Goal: Task Accomplishment & Management: Manage account settings

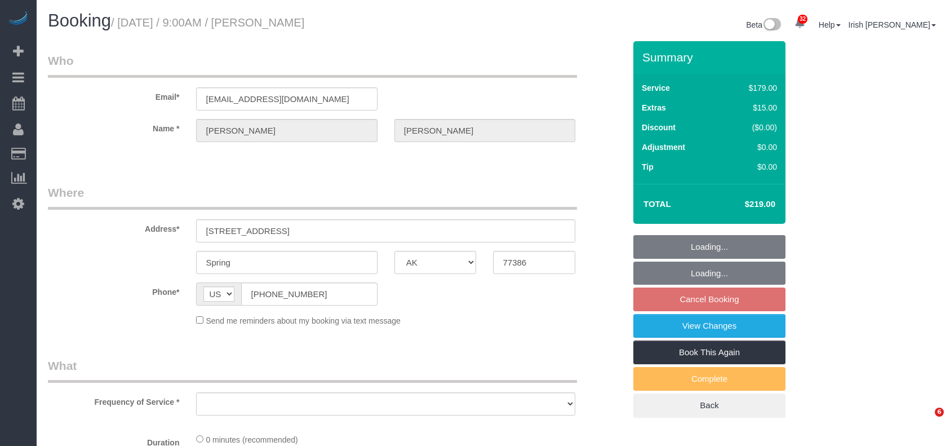
select select "[GEOGRAPHIC_DATA]"
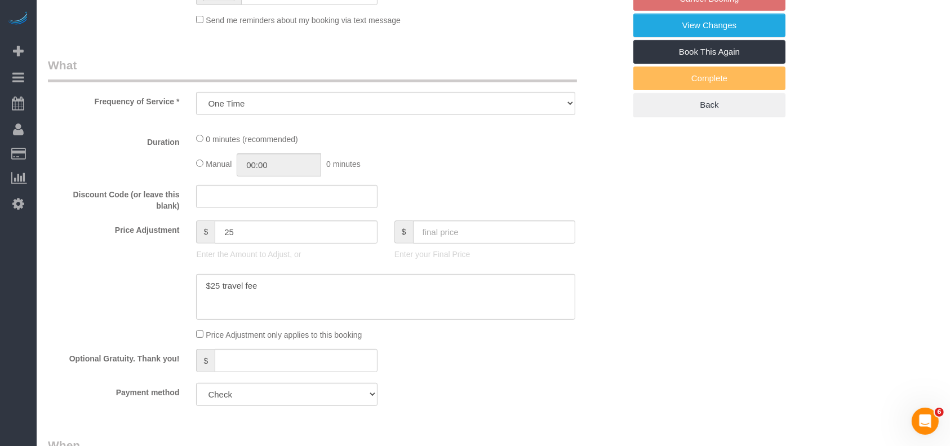
select select "object:2970"
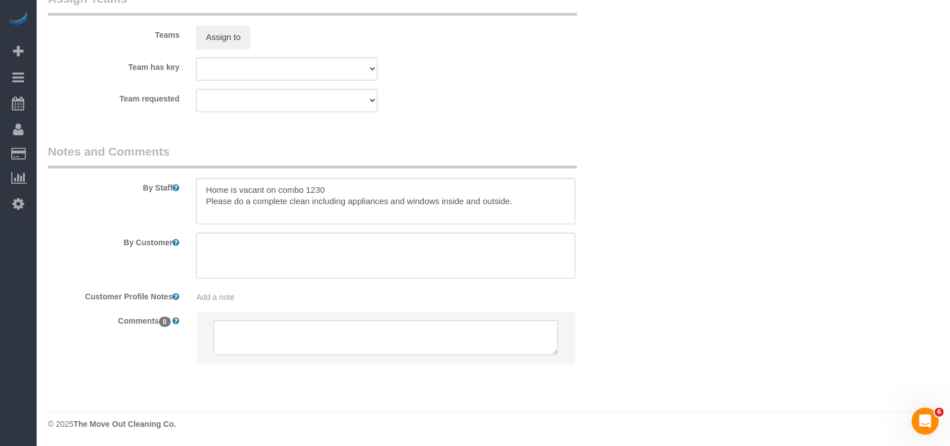
select select "3"
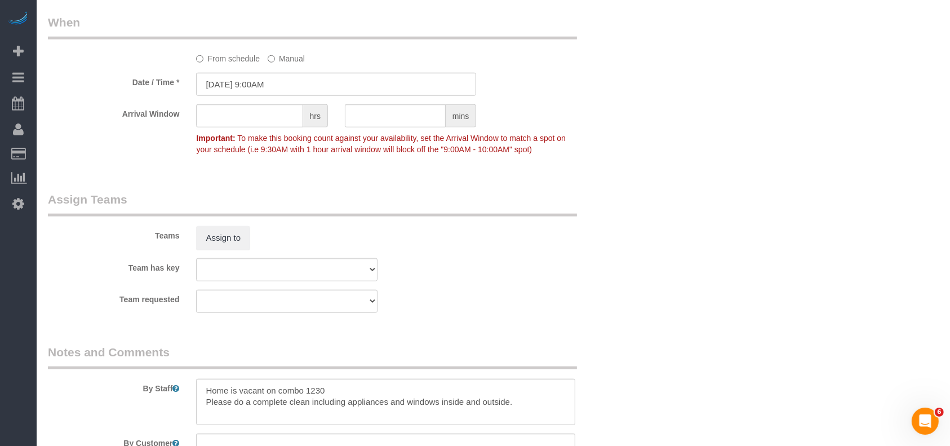
select select "object:3043"
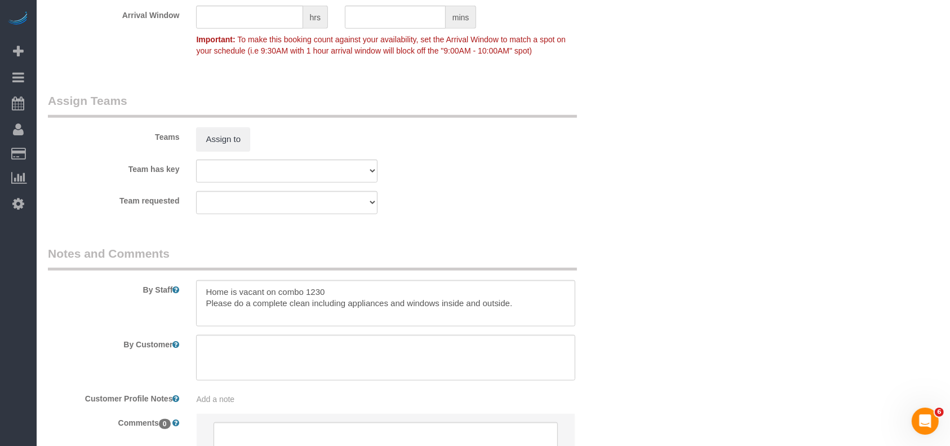
scroll to position [1213, 0]
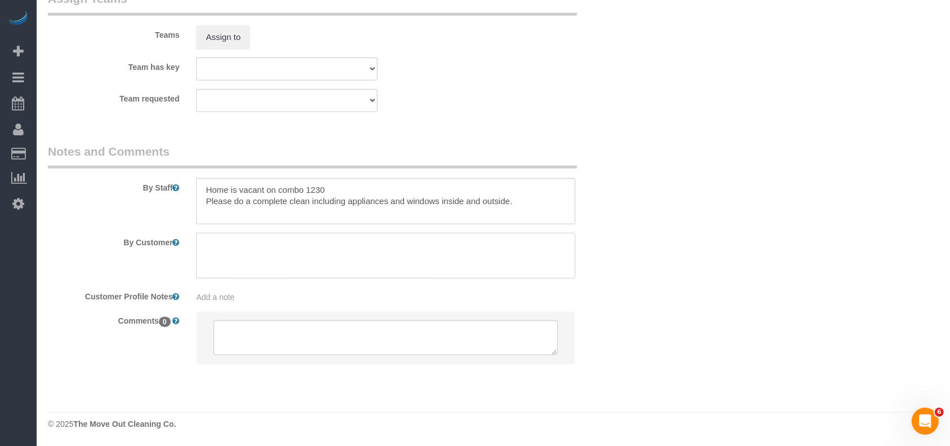
click at [271, 254] on textarea at bounding box center [385, 256] width 379 height 46
paste textarea "make sure that they clean the floor around the washer and dryer since it is esp…"
type textarea "make sure that they clean the floor around the washer and dryer since it is esp…"
click at [194, 242] on div at bounding box center [386, 256] width 396 height 46
click at [202, 246] on textarea at bounding box center [385, 256] width 379 height 46
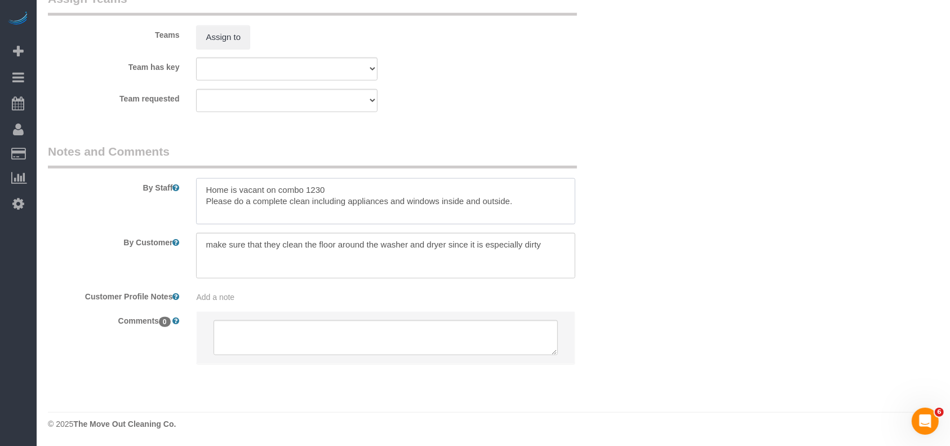
click at [515, 202] on textarea at bounding box center [385, 201] width 379 height 46
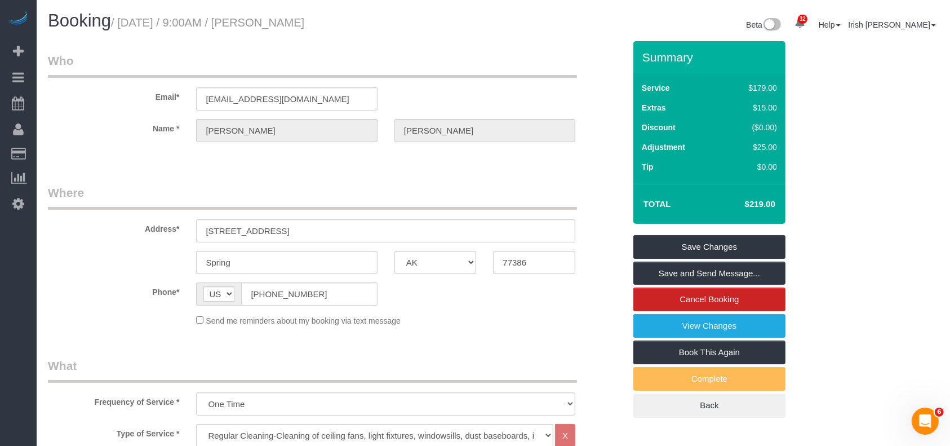
scroll to position [300, 0]
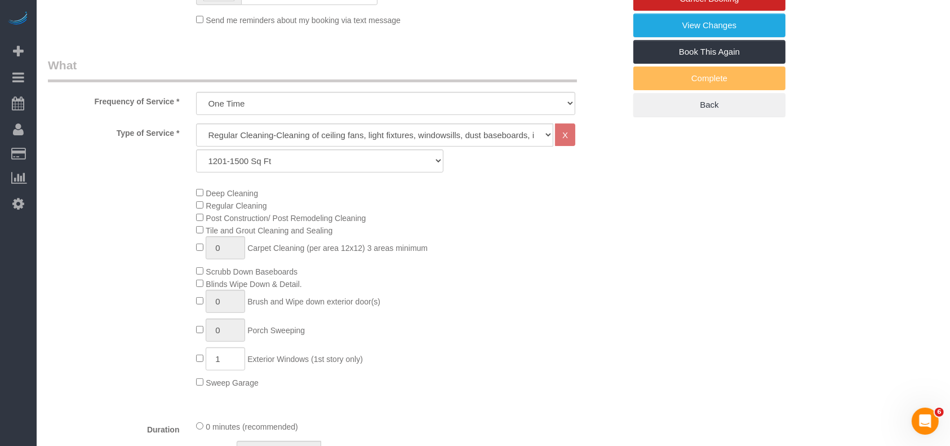
type textarea "Home is vacant on combo 1230 Please do a complete clean including appliances an…"
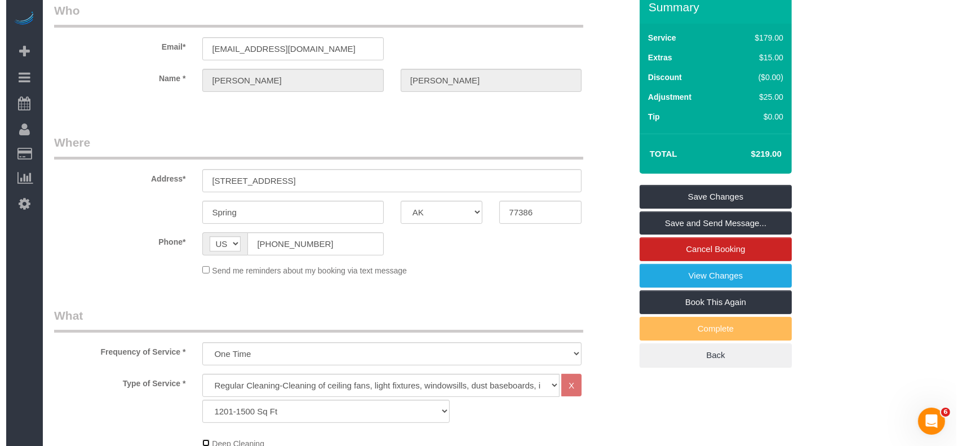
scroll to position [0, 0]
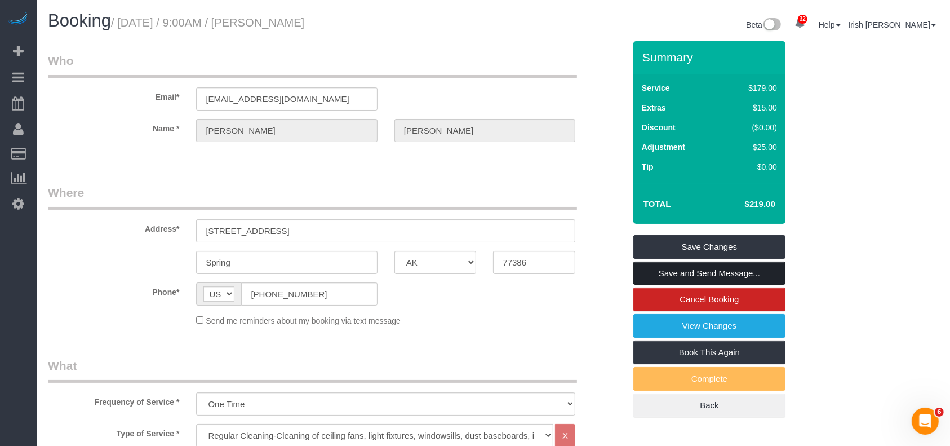
click at [728, 269] on link "Save and Send Message..." at bounding box center [709, 274] width 152 height 24
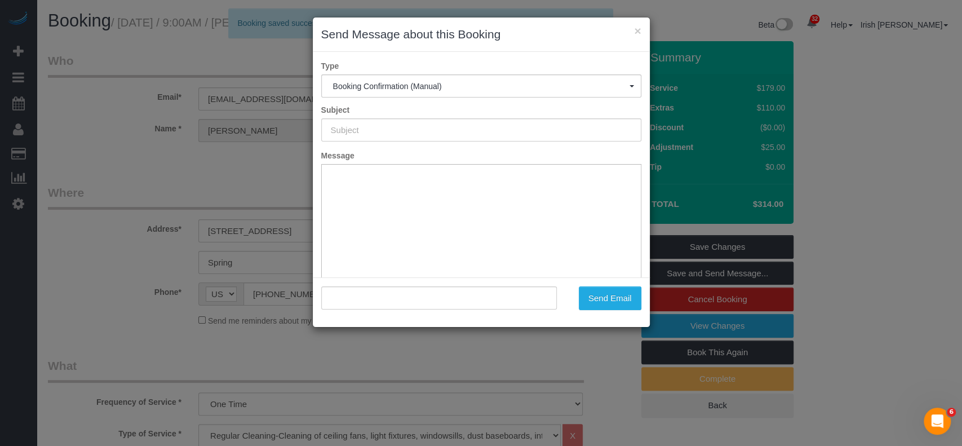
type input "Booking Confirmed!"
type input ""[PERSON_NAME]" <[EMAIL_ADDRESS][DOMAIN_NAME]>"
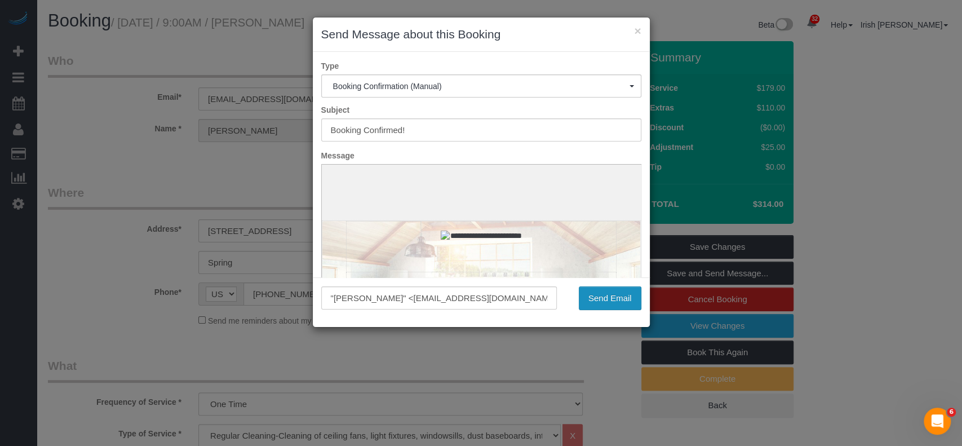
click at [607, 295] on button "Send Email" at bounding box center [610, 298] width 63 height 24
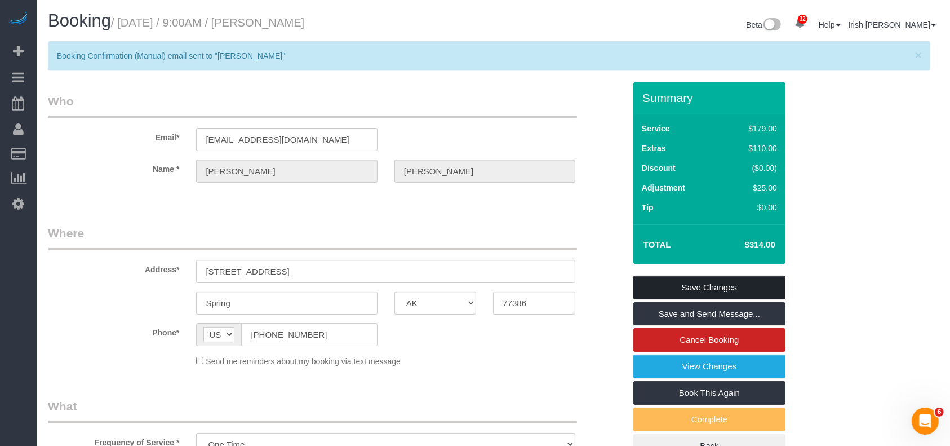
drag, startPoint x: 708, startPoint y: 289, endPoint x: 705, endPoint y: 282, distance: 6.8
click at [708, 288] on link "Save Changes" at bounding box center [709, 288] width 152 height 24
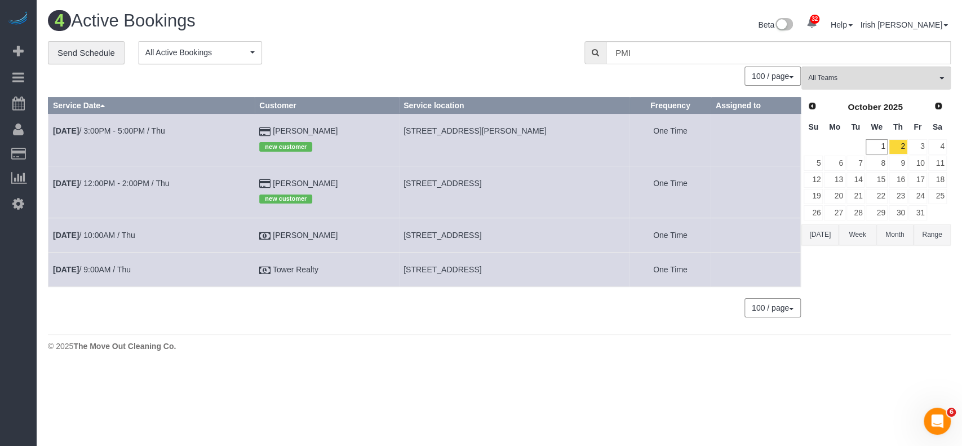
click at [824, 237] on button "[DATE]" at bounding box center [819, 234] width 37 height 21
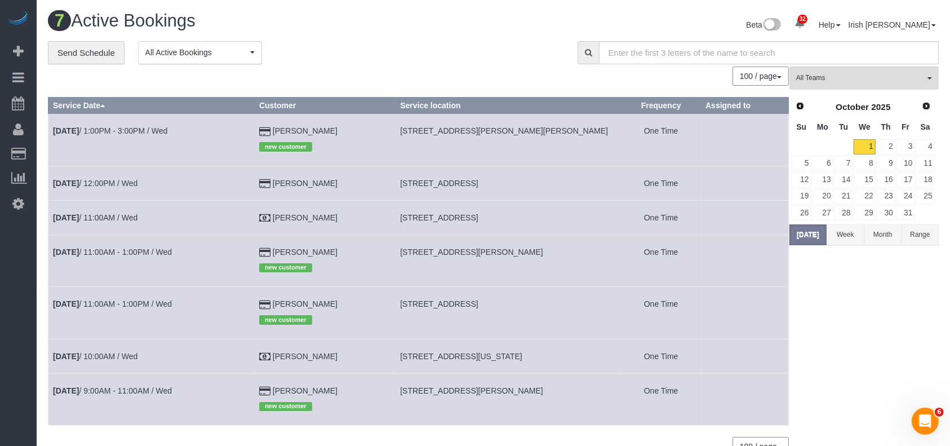
drag, startPoint x: 1, startPoint y: 282, endPoint x: 38, endPoint y: 192, distance: 96.8
click at [1, 282] on div "32 Beta Your Notifications You have 0 alerts × You have 2 to charge for [DATE] …" at bounding box center [18, 223] width 37 height 446
drag, startPoint x: 290, startPoint y: 183, endPoint x: 252, endPoint y: 181, distance: 37.2
click at [252, 181] on tr "[DATE] 12:00PM / Wed [PERSON_NAME] [STREET_ADDRESS] One Time" at bounding box center [418, 183] width 741 height 34
copy tr "[PERSON_NAME]"
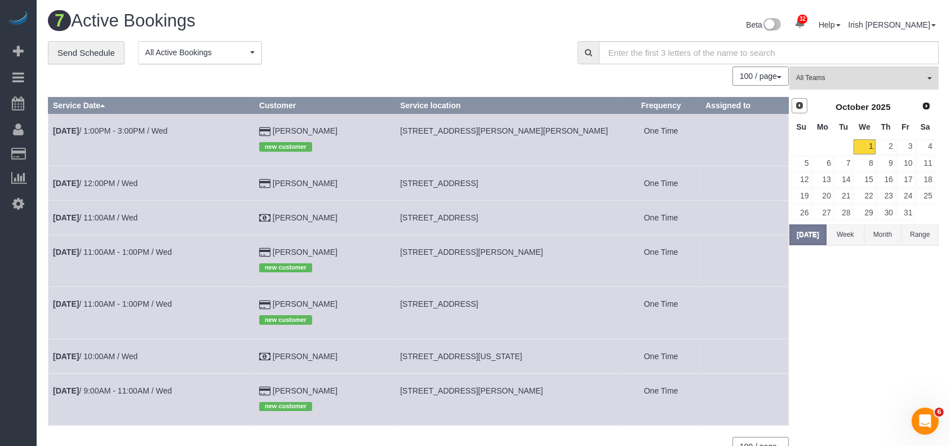
click at [798, 107] on span "Prev" at bounding box center [799, 105] width 9 height 9
click at [849, 214] on link "30" at bounding box center [844, 212] width 19 height 15
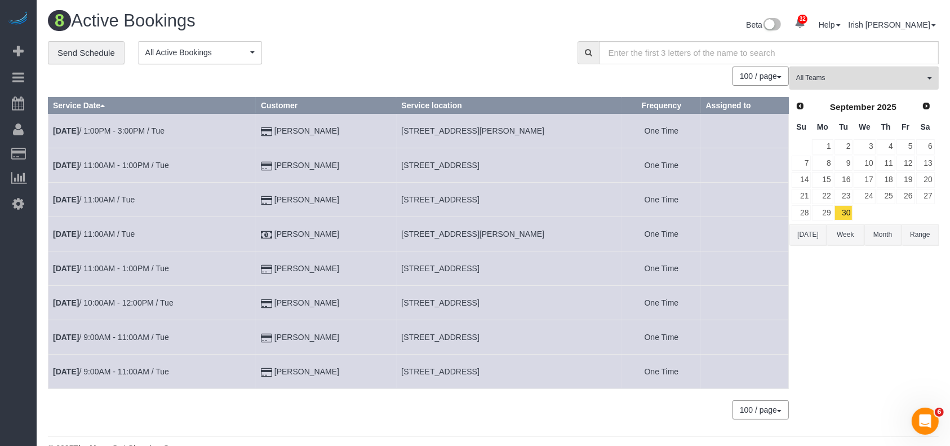
click at [435, 368] on span "[STREET_ADDRESS]" at bounding box center [440, 371] width 78 height 9
copy tr "[STREET_ADDRESS]"
drag, startPoint x: 0, startPoint y: 349, endPoint x: 70, endPoint y: 268, distance: 107.0
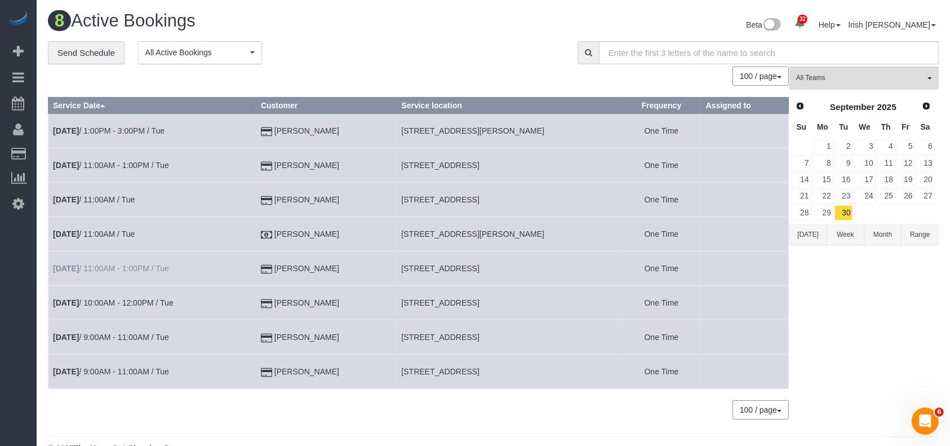
click at [0, 348] on div "32 Beta Your Notifications You have 0 alerts × You have 2 to charge for [DATE] …" at bounding box center [18, 223] width 37 height 446
click at [927, 106] on span "Next" at bounding box center [927, 105] width 9 height 9
click at [911, 144] on link "3" at bounding box center [906, 146] width 19 height 15
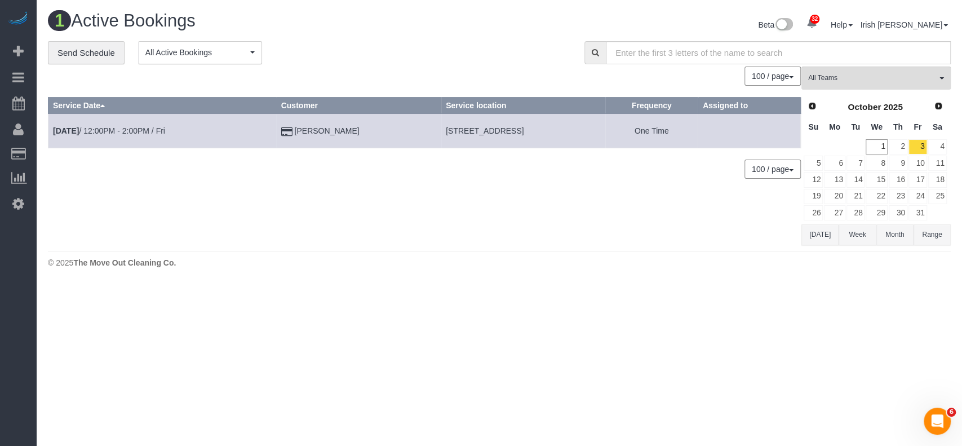
click at [68, 280] on div "1 Active Bookings Beta 32 Your Notifications You have 0 alerts × You have 2 to …" at bounding box center [499, 142] width 925 height 285
click at [816, 232] on button "[DATE]" at bounding box center [819, 234] width 37 height 21
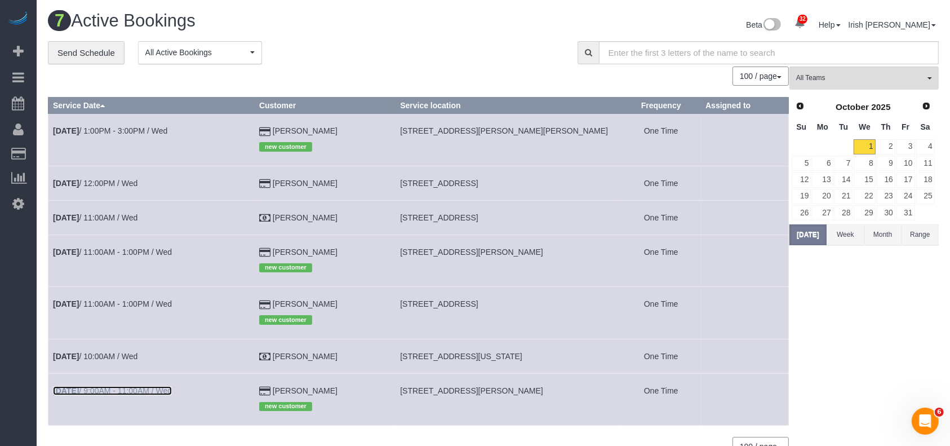
click at [145, 387] on link "[DATE] 9:00AM - 11:00AM / Wed" at bounding box center [112, 390] width 119 height 9
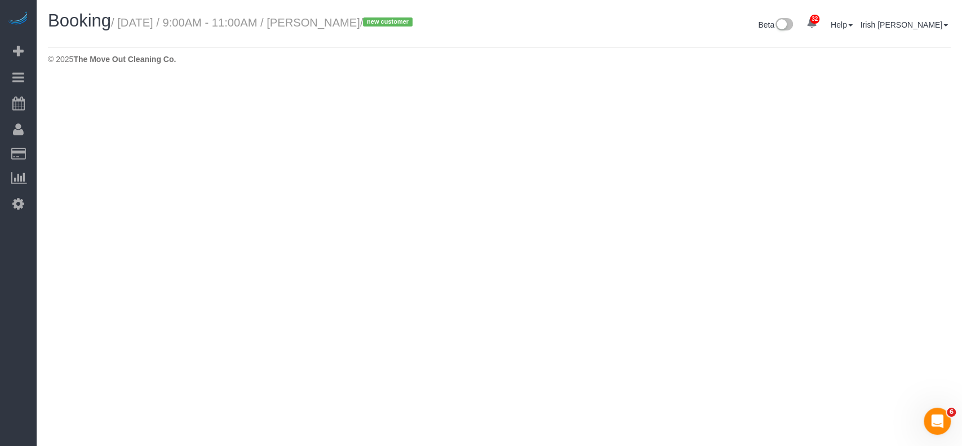
select select "[GEOGRAPHIC_DATA]"
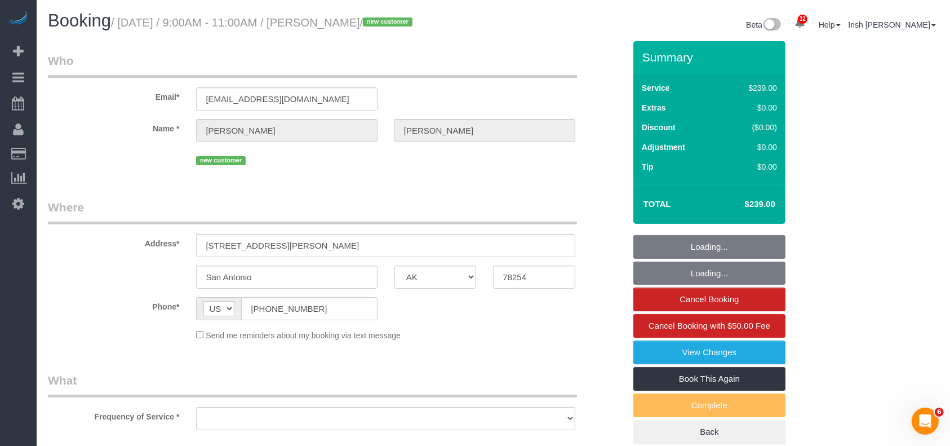
select select "3"
select select "object:3894"
select select "string:fspay-4393c0e7-69ad-4241-aa47-19c1a8339866"
select select "object:3895"
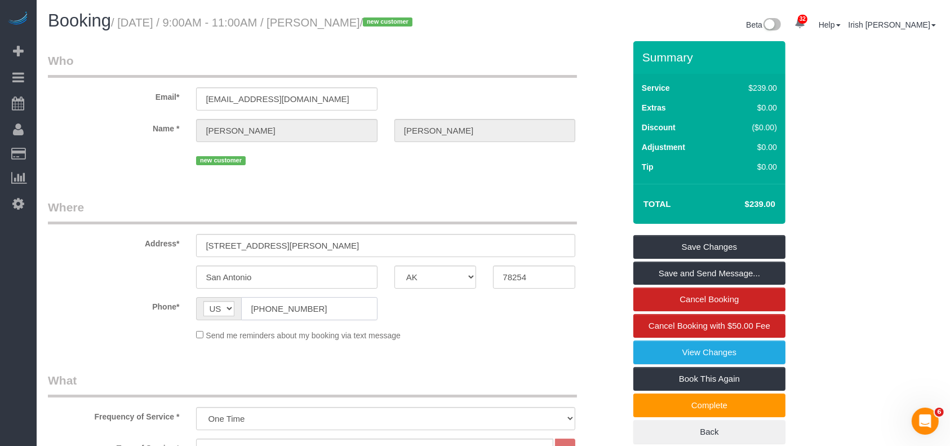
drag, startPoint x: 275, startPoint y: 315, endPoint x: 207, endPoint y: 316, distance: 67.6
click at [207, 316] on div "AF AL DZ AD AO AI AQ AG AR AM AW AU AT AZ BS BH BD BB BY BE BZ BJ BM BT BO BA B…" at bounding box center [286, 308] width 181 height 23
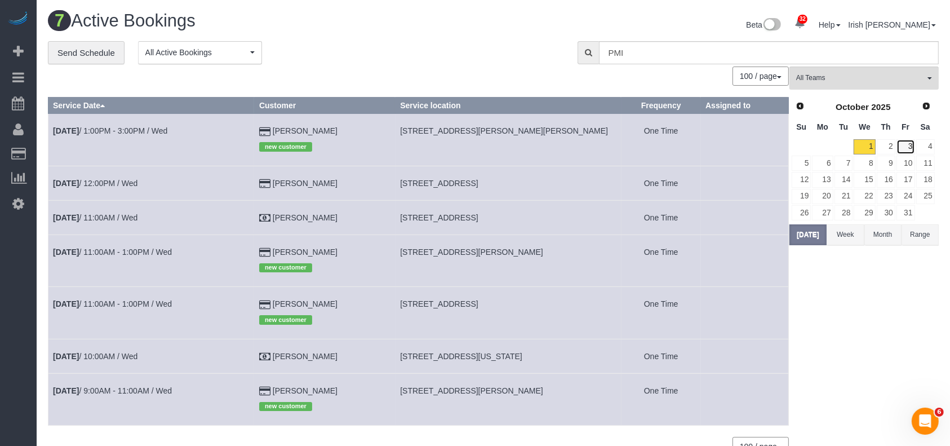
click at [912, 142] on link "3" at bounding box center [906, 146] width 19 height 15
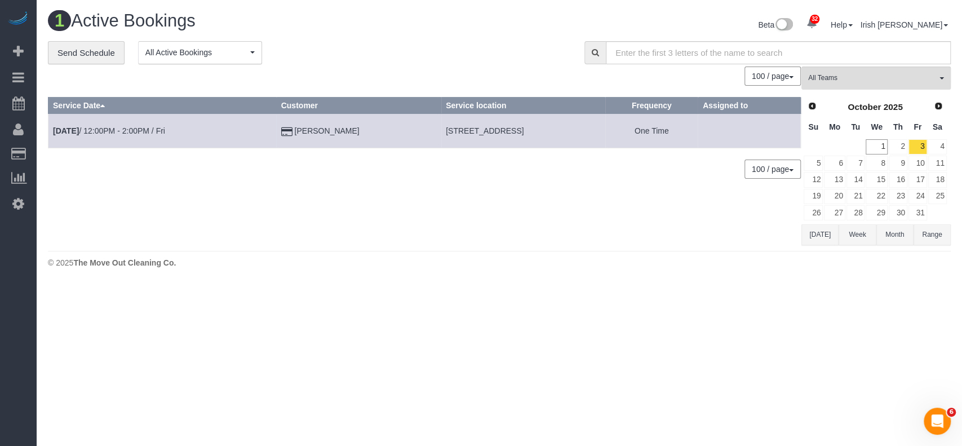
drag, startPoint x: 48, startPoint y: 330, endPoint x: 70, endPoint y: 304, distance: 33.6
click at [49, 330] on body "32 Beta Your Notifications You have 0 alerts × You have 2 to charge for [DATE] …" at bounding box center [481, 223] width 962 height 446
click at [875, 148] on link "1" at bounding box center [876, 146] width 21 height 15
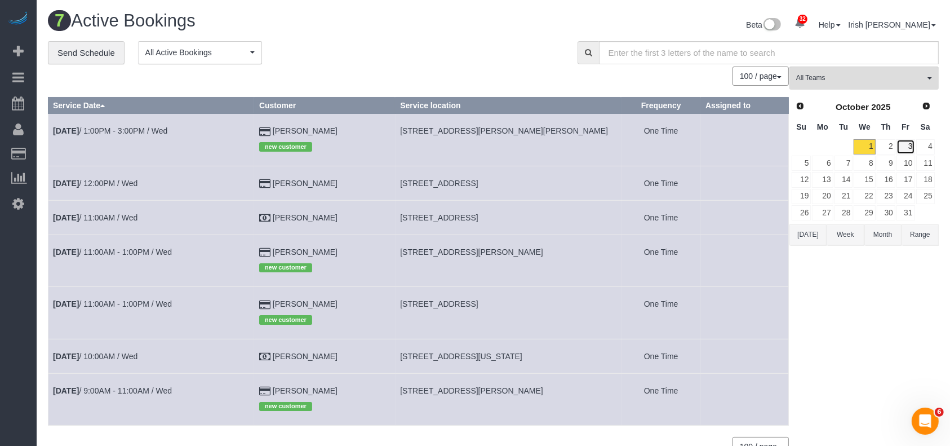
click at [904, 145] on link "3" at bounding box center [906, 146] width 19 height 15
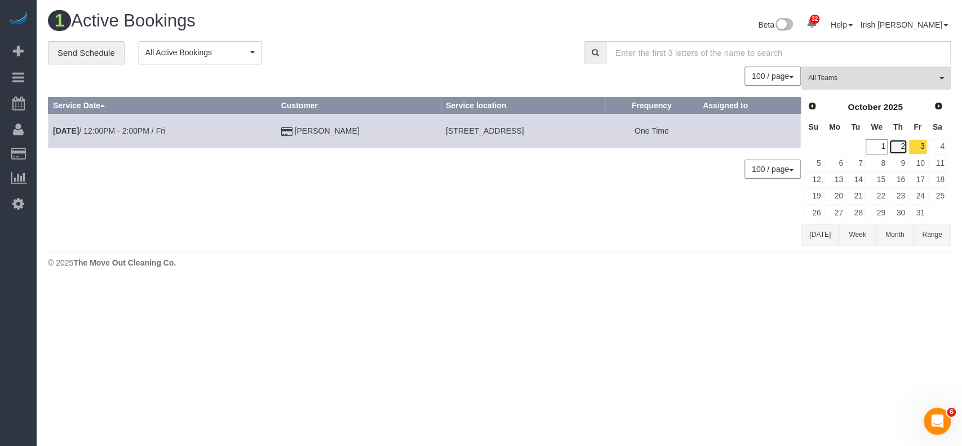
click at [897, 147] on link "2" at bounding box center [898, 146] width 19 height 15
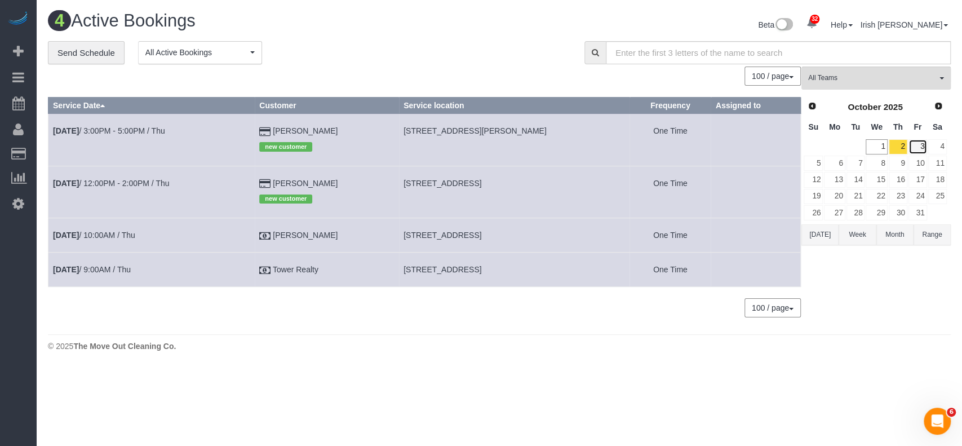
click at [919, 142] on link "3" at bounding box center [918, 146] width 19 height 15
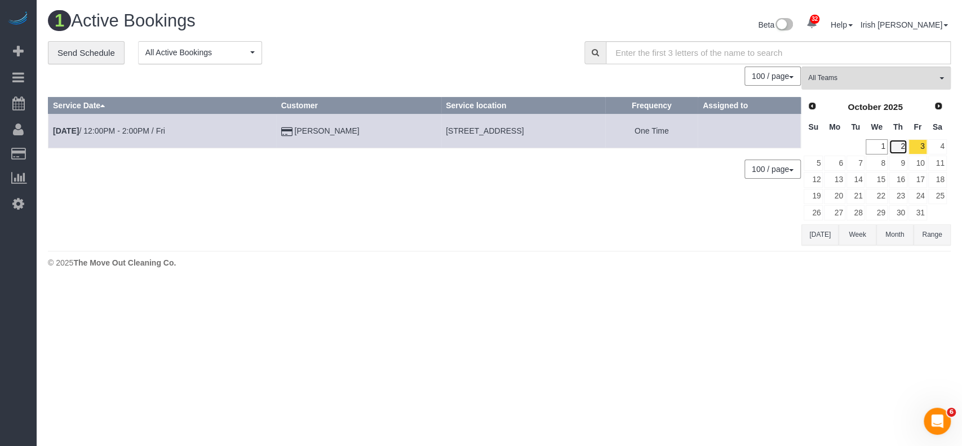
click at [900, 147] on link "2" at bounding box center [898, 146] width 19 height 15
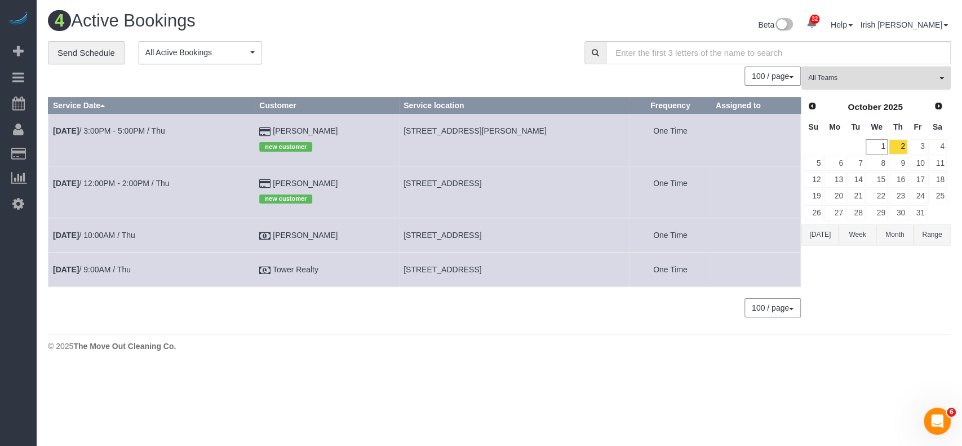
click at [822, 237] on button "[DATE]" at bounding box center [819, 234] width 37 height 21
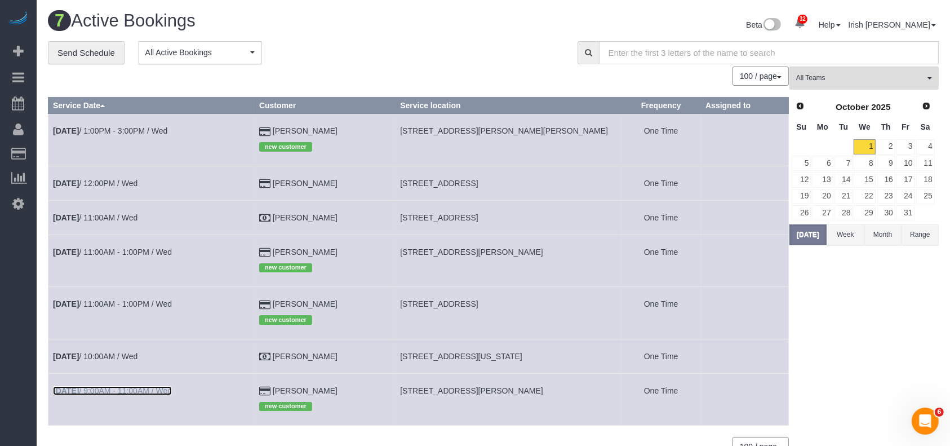
click at [94, 393] on link "[DATE] 9:00AM - 11:00AM / Wed" at bounding box center [112, 390] width 119 height 9
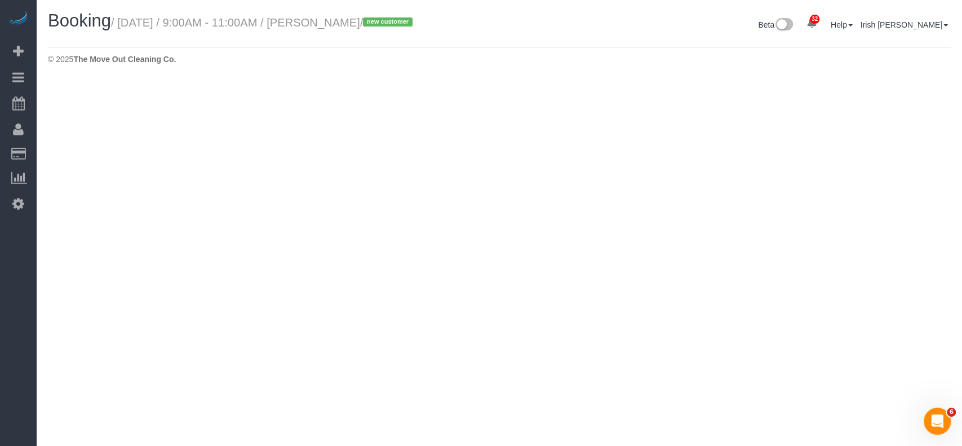
select select "[GEOGRAPHIC_DATA]"
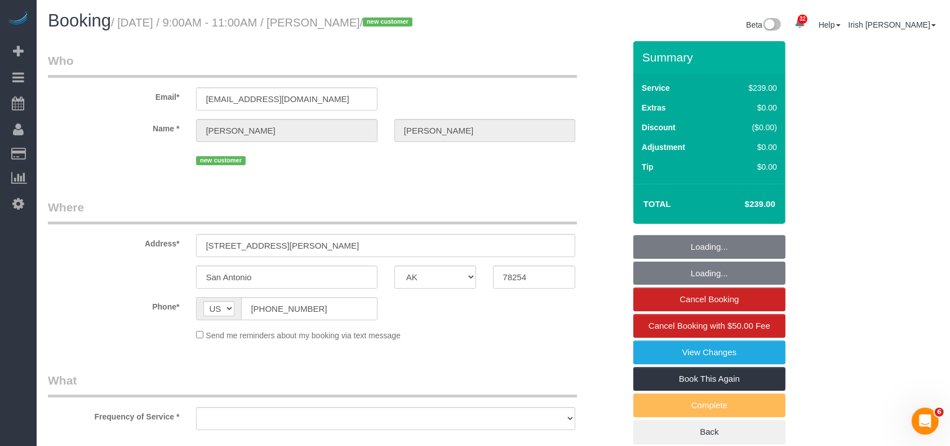
select select "string:fspay-4393c0e7-69ad-4241-aa47-19c1a8339866"
select select "object:4655"
select select "3"
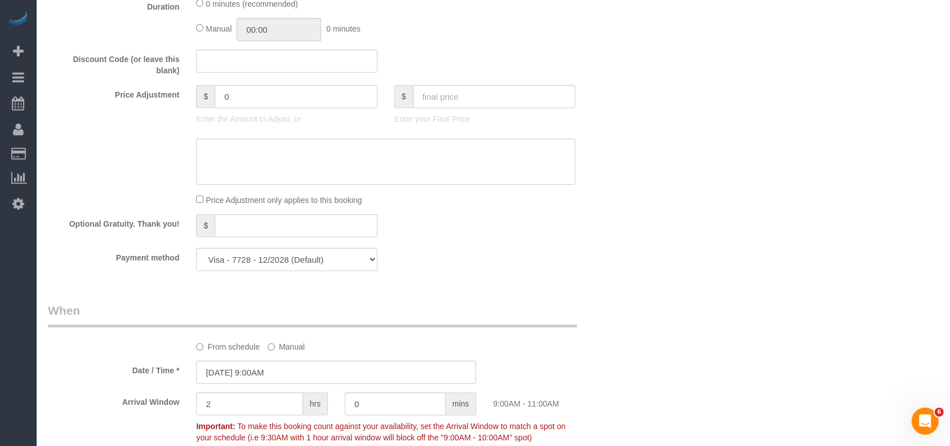
scroll to position [902, 0]
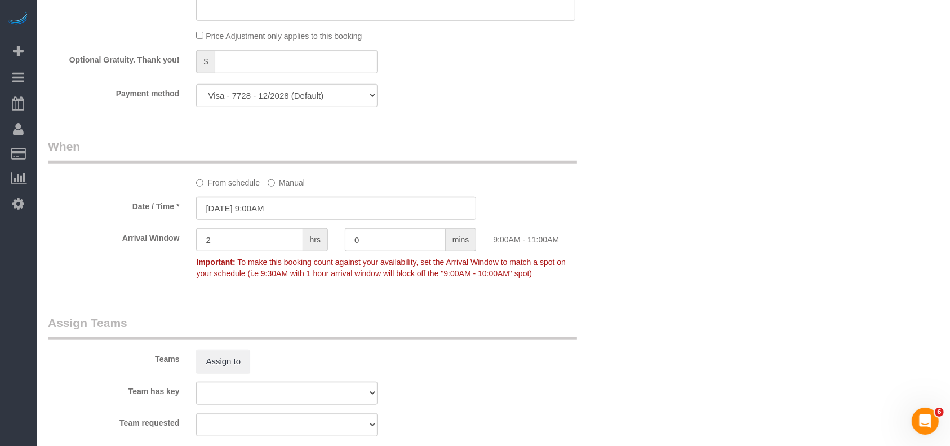
click at [13, 318] on div "32 Beta Your Notifications You have 0 alerts × You have 2 to charge for [DATE] …" at bounding box center [18, 223] width 37 height 446
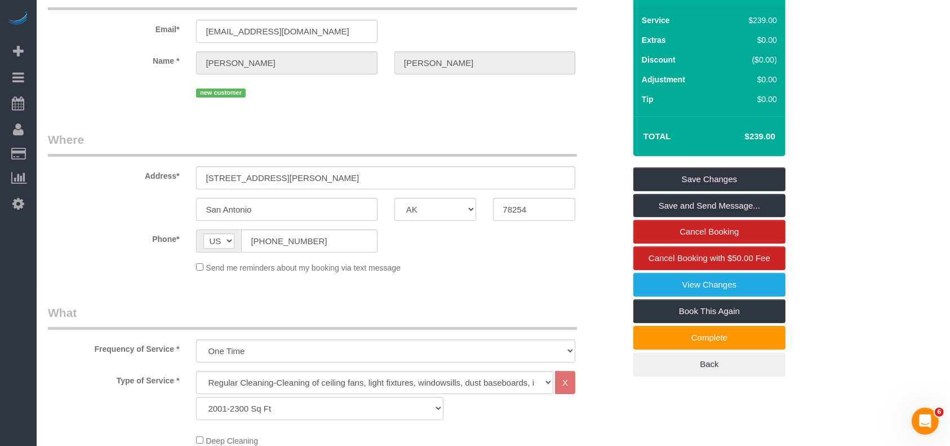
scroll to position [0, 0]
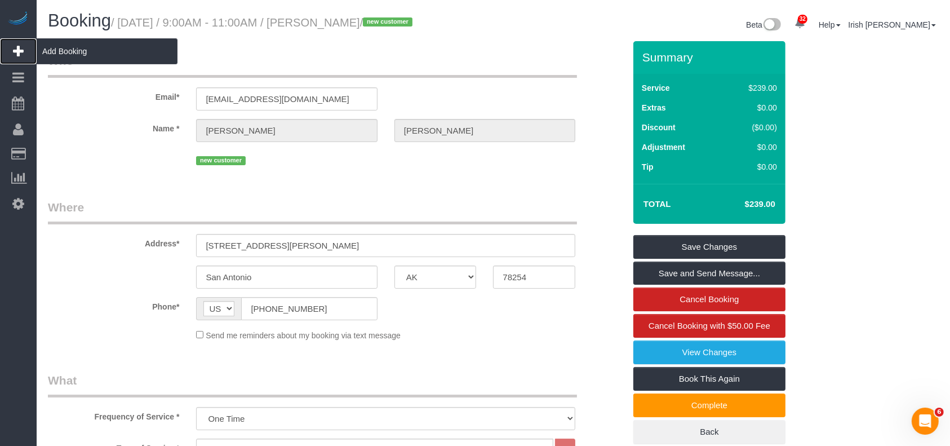
click at [94, 54] on span "Add Booking" at bounding box center [107, 51] width 141 height 26
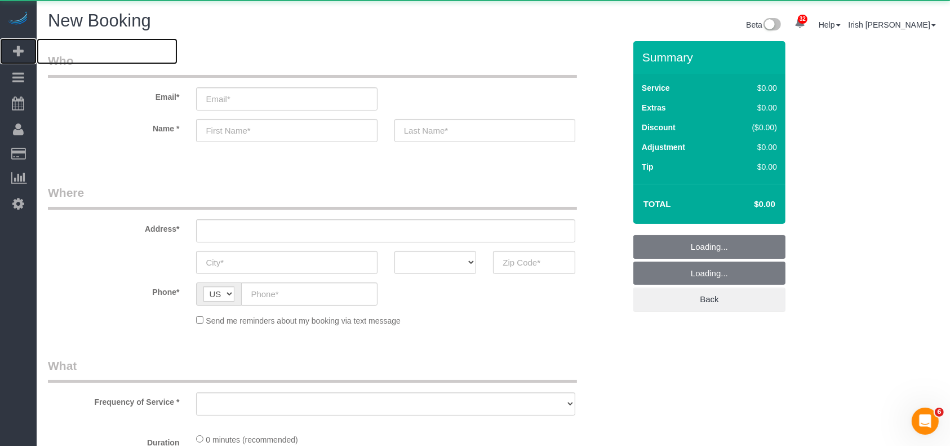
select select "object:5008"
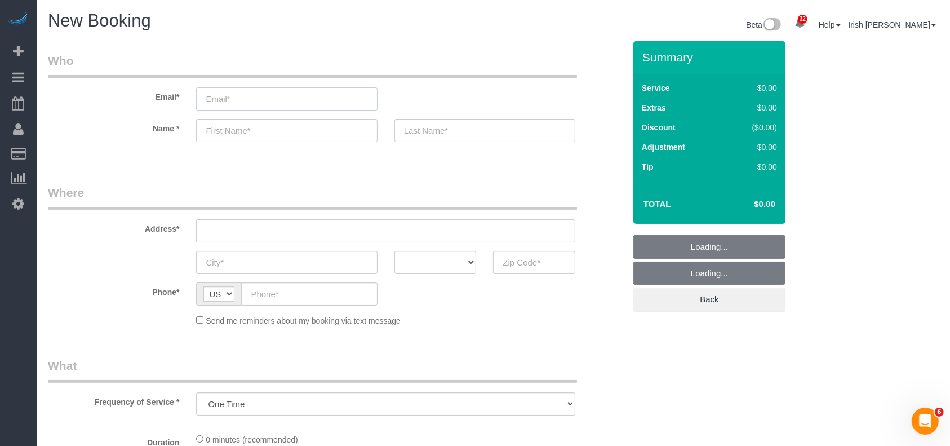
select select "3"
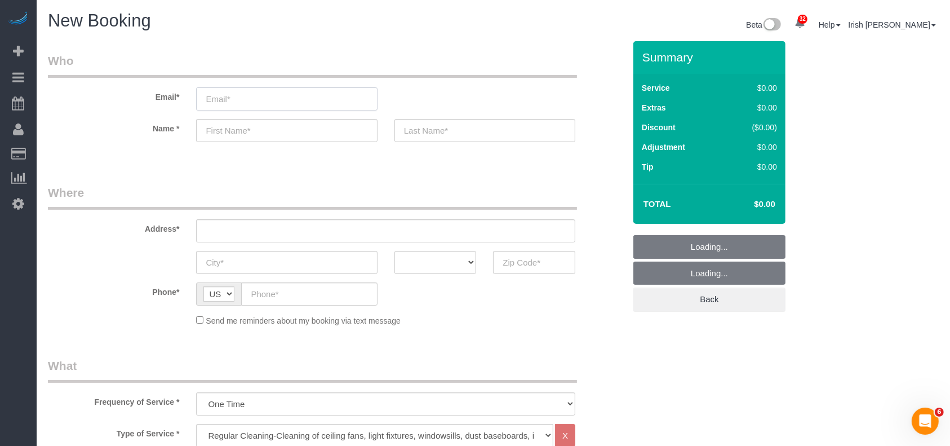
click at [252, 104] on input "email" at bounding box center [286, 98] width 181 height 23
paste input "[PERSON_NAME][EMAIL_ADDRESS][DOMAIN_NAME]"
type input "[PERSON_NAME][EMAIL_ADDRESS][DOMAIN_NAME]"
select select "object:5067"
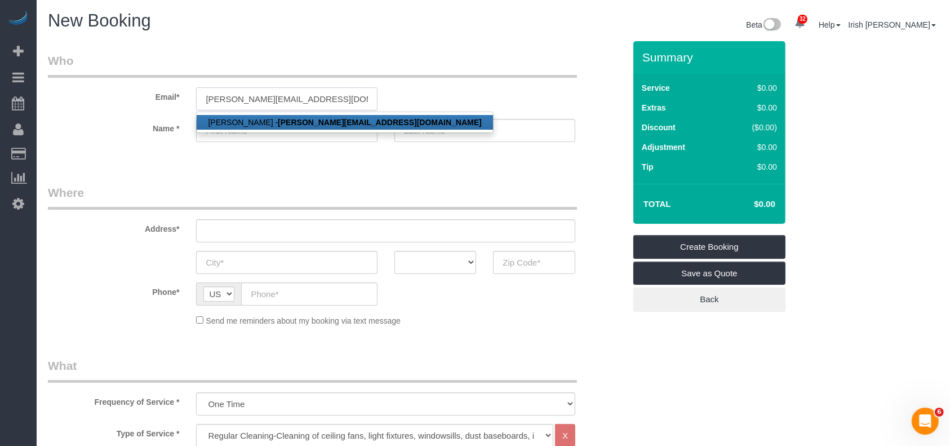
type input "[PERSON_NAME][EMAIL_ADDRESS][DOMAIN_NAME]"
click at [255, 117] on link "[PERSON_NAME] - [PERSON_NAME][EMAIL_ADDRESS][DOMAIN_NAME]" at bounding box center [345, 122] width 296 height 15
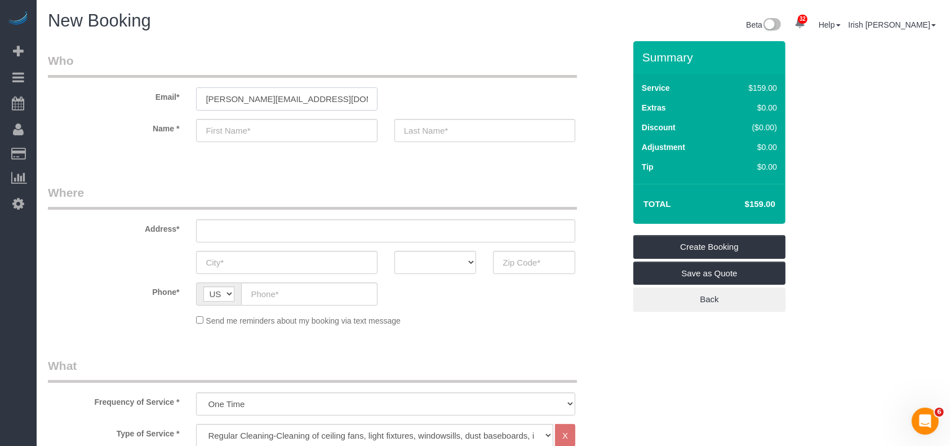
type input "[PERSON_NAME]"
type input "[PHONE_NUMBER]"
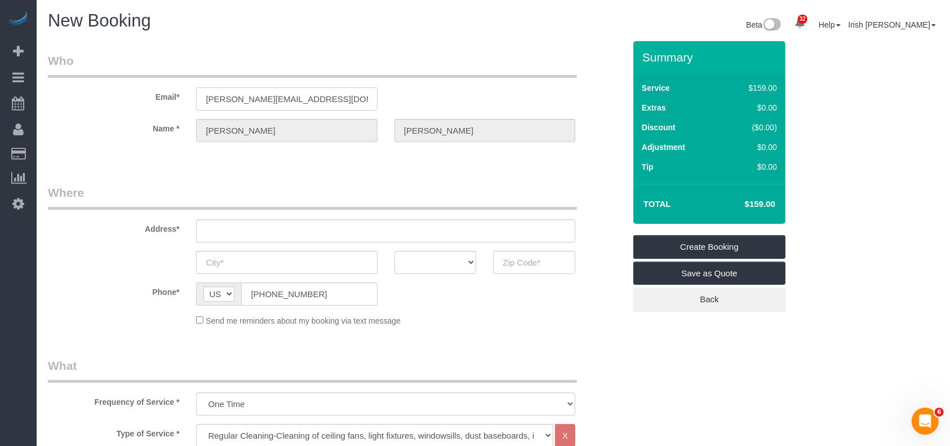
type input "378 litchfield ln"
type input "[GEOGRAPHIC_DATA]"
select select "[GEOGRAPHIC_DATA]"
type input "77024"
select select "string:fspay-4f629a72-8878-4eff-9f71-b6af85c935e3"
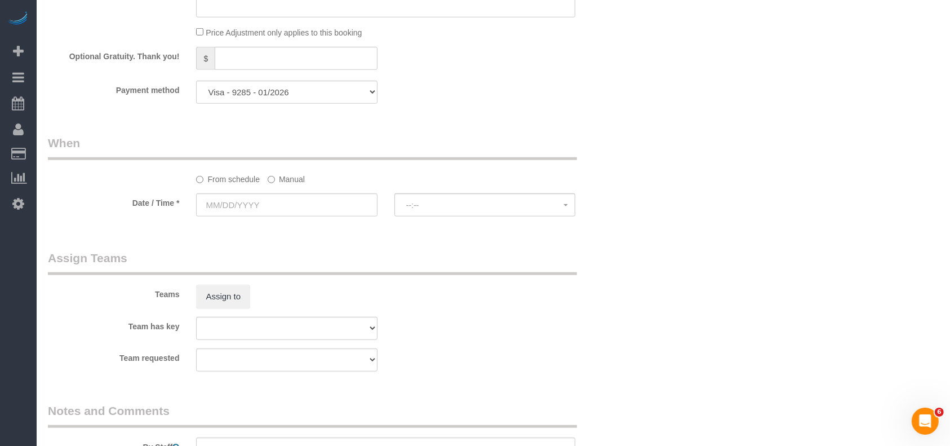
scroll to position [923, 0]
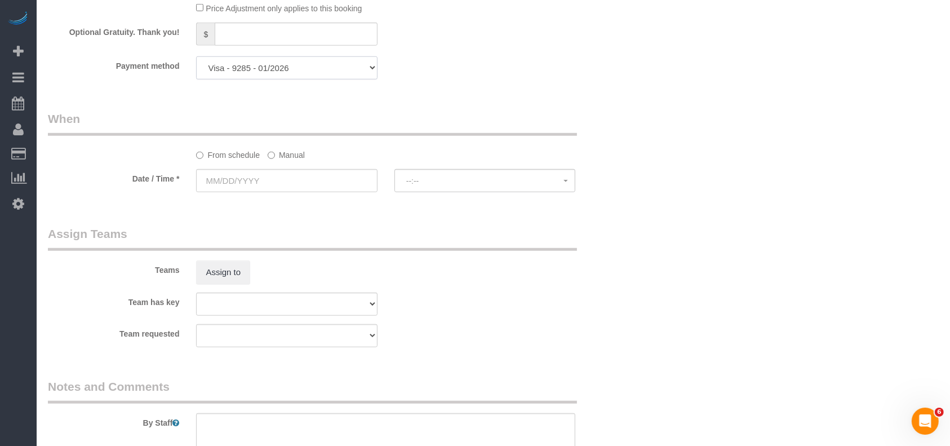
click at [326, 66] on select "Visa - 9285 - 01/2026 Visa - 1471 - 12/2025 Amex - 1026 - 09/2025 Visa - 1471 -…" at bounding box center [286, 67] width 181 height 23
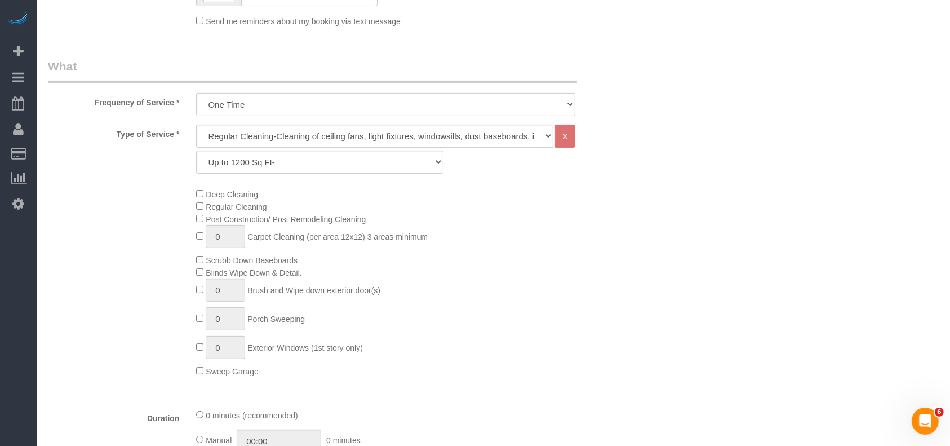
scroll to position [21, 0]
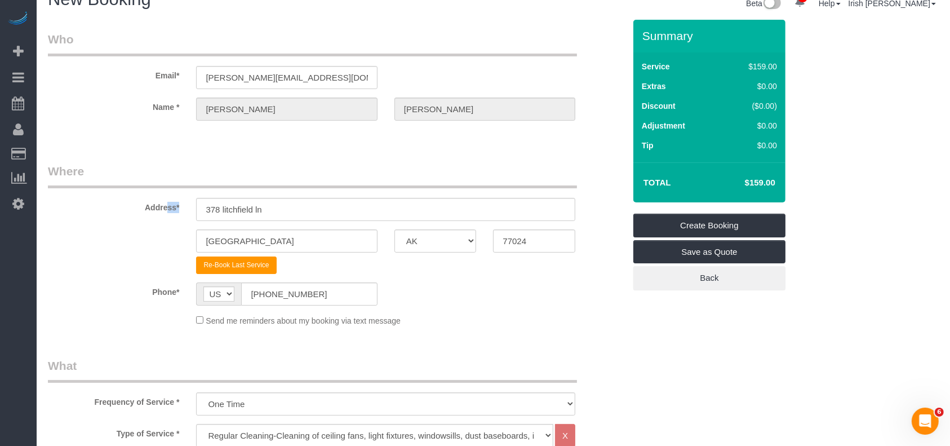
drag, startPoint x: 210, startPoint y: 205, endPoint x: 104, endPoint y: 188, distance: 106.7
click at [110, 190] on div "Address* [STREET_ADDRESS]" at bounding box center [336, 192] width 594 height 58
drag, startPoint x: 58, startPoint y: 201, endPoint x: 47, endPoint y: 197, distance: 11.8
click at [47, 197] on div "Address* [STREET_ADDRESS]" at bounding box center [336, 192] width 594 height 58
paste input "[STREET_ADDRESS]"
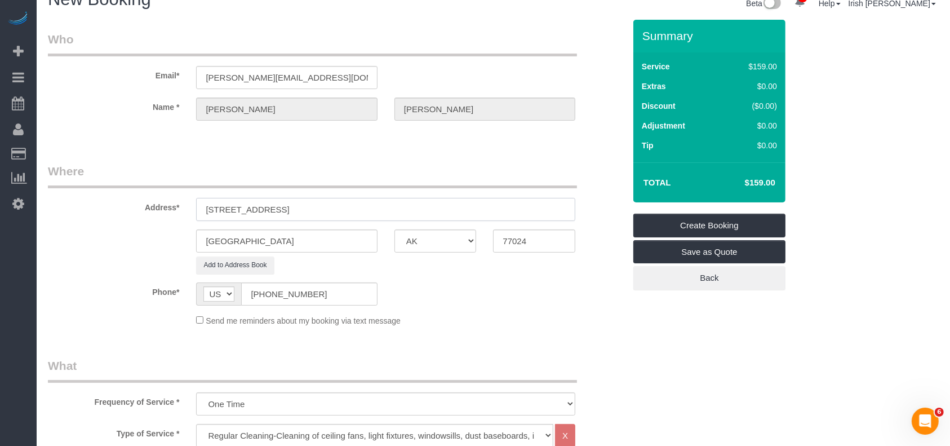
click at [358, 210] on input "[STREET_ADDRESS]" at bounding box center [385, 209] width 379 height 23
type input "[STREET_ADDRESS]"
drag, startPoint x: 548, startPoint y: 245, endPoint x: 479, endPoint y: 246, distance: 69.9
click at [479, 246] on div "[GEOGRAPHIC_DATA] AK AL AR AZ CA CO CT DC DE [GEOGRAPHIC_DATA] [GEOGRAPHIC_DATA…" at bounding box center [336, 240] width 594 height 23
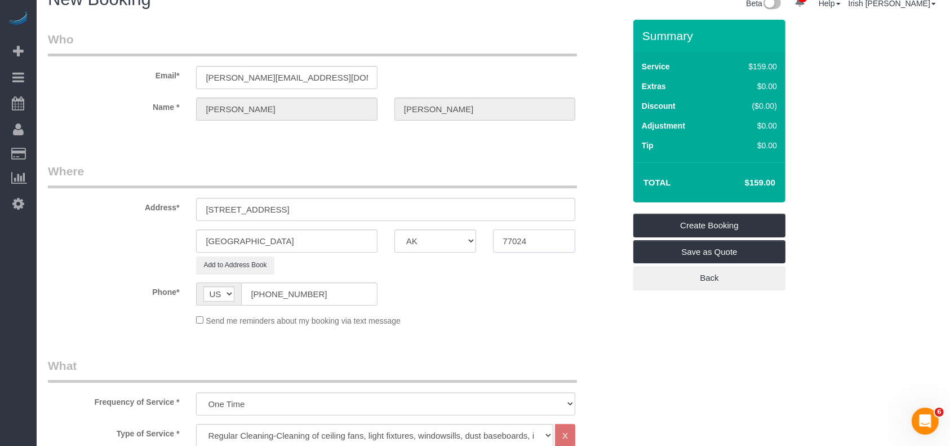
paste input "77"
type input "77077"
drag, startPoint x: 467, startPoint y: 219, endPoint x: 326, endPoint y: 196, distance: 142.2
click at [326, 196] on sui-booking-address "Address* [STREET_ADDRESS] [GEOGRAPHIC_DATA] AK AL AR AZ CA CO CT DC DE [GEOGRAP…" at bounding box center [336, 218] width 577 height 111
click at [433, 216] on input "[STREET_ADDRESS]" at bounding box center [385, 209] width 379 height 23
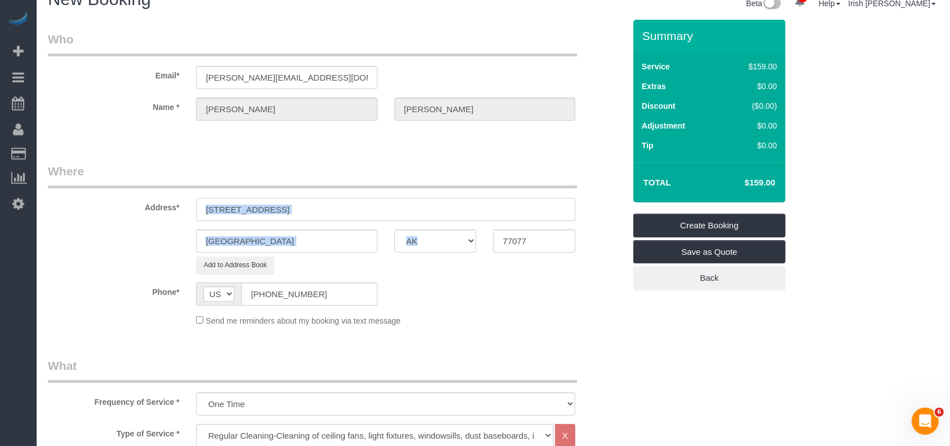
click at [406, 206] on input "[STREET_ADDRESS]" at bounding box center [385, 209] width 379 height 23
drag, startPoint x: 398, startPoint y: 206, endPoint x: 305, endPoint y: 206, distance: 93.0
click at [305, 206] on input "[STREET_ADDRESS]" at bounding box center [385, 209] width 379 height 23
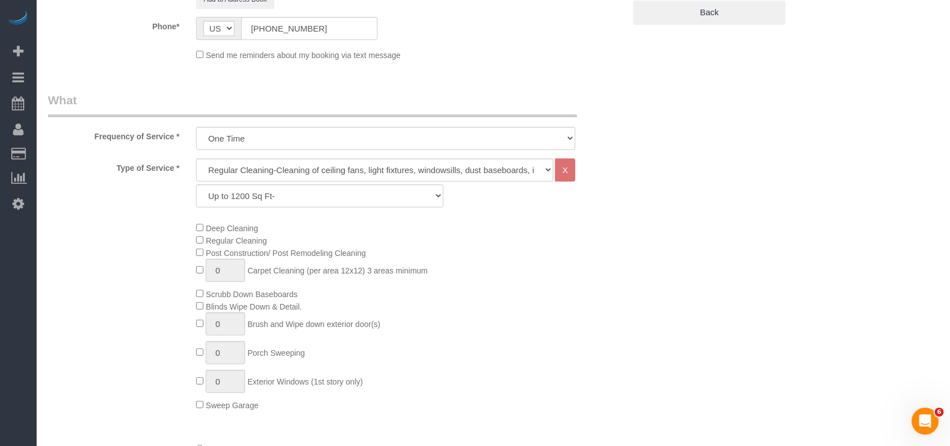
scroll to position [322, 0]
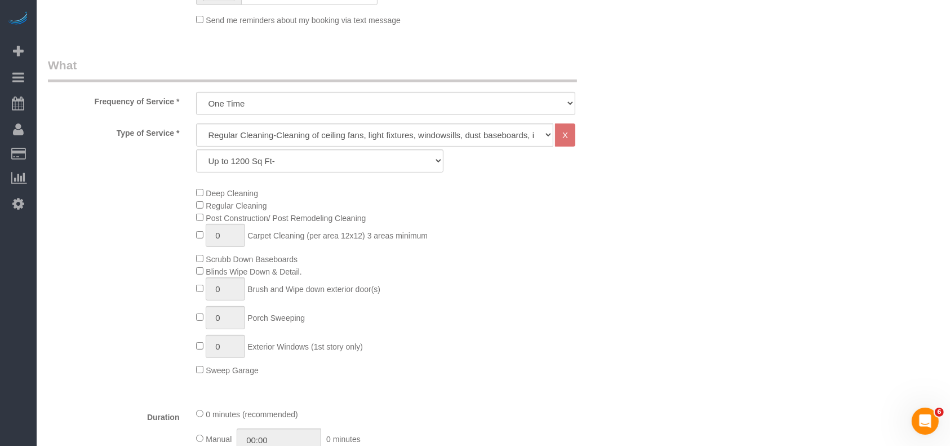
type input "2006 [GEOGRAPHIC_DATA]"
click at [267, 157] on select "Up to 1200 Sq Ft- [DATE]-[DATE] Sq Ft [DATE]-[DATE] Sq Ft [DATE]-[DATE] Sq Ft […" at bounding box center [319, 160] width 247 height 23
select select "63"
click at [196, 149] on select "Up to 1200 Sq Ft- [DATE]-[DATE] Sq Ft [DATE]-[DATE] Sq Ft [DATE]-[DATE] Sq Ft […" at bounding box center [319, 160] width 247 height 23
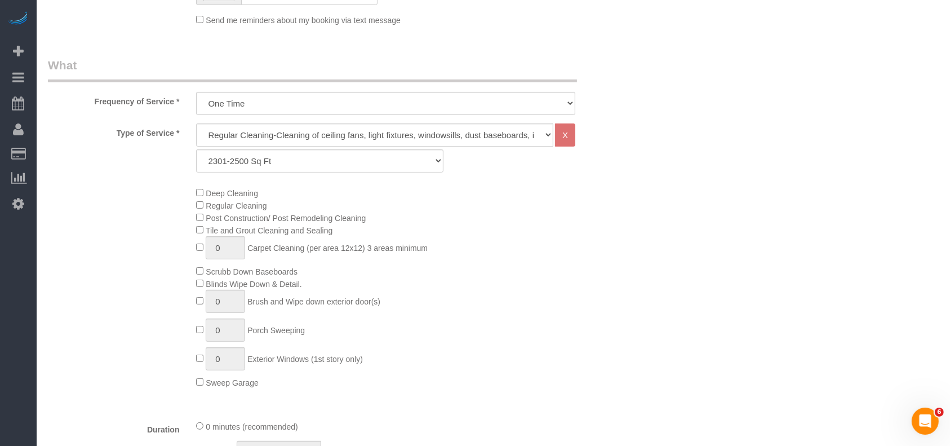
click at [498, 281] on div "Deep Cleaning Regular Cleaning Post Construction/ Post Remodeling Cleaning Tile…" at bounding box center [410, 288] width 445 height 202
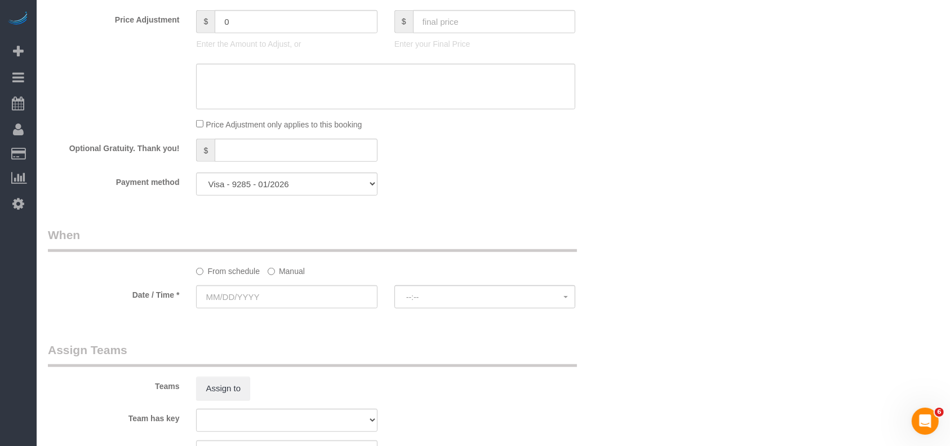
scroll to position [848, 0]
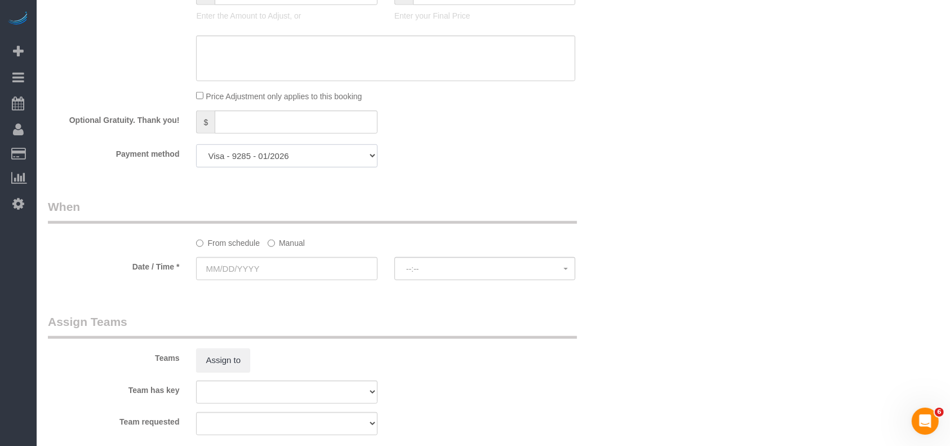
drag, startPoint x: 283, startPoint y: 158, endPoint x: 280, endPoint y: 167, distance: 9.8
click at [283, 157] on select "Visa - 9285 - 01/2026 Visa - 1471 - 12/2025 Amex - 1026 - 09/2025 Visa - 1471 -…" at bounding box center [286, 155] width 181 height 23
select select "string:check"
click at [196, 147] on select "Visa - 9285 - 01/2026 Visa - 1471 - 12/2025 Amex - 1026 - 09/2025 Visa - 1471 -…" at bounding box center [286, 155] width 181 height 23
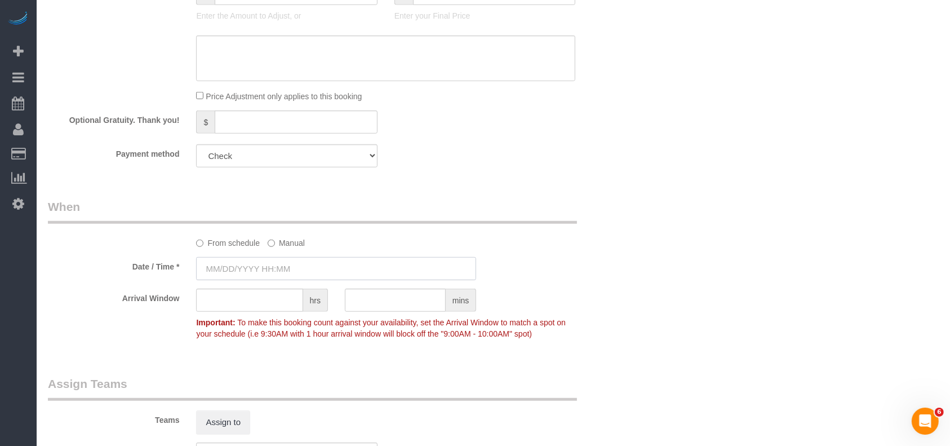
click at [260, 266] on input "text" at bounding box center [336, 268] width 280 height 23
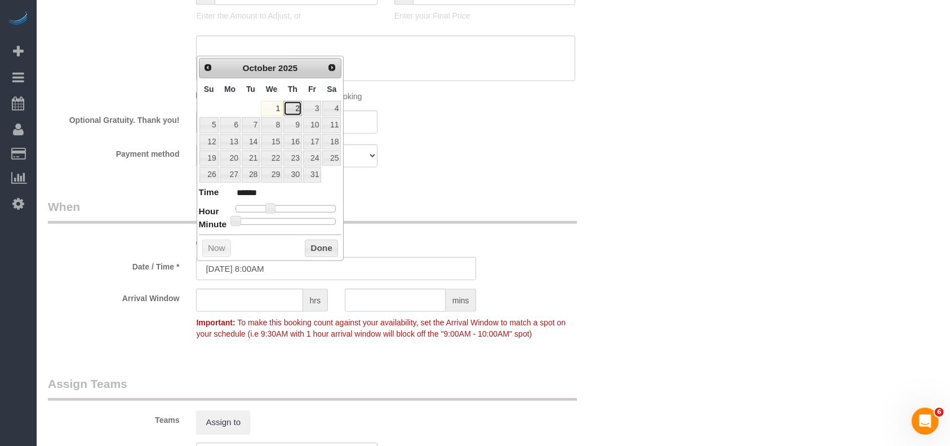
click at [289, 105] on link "2" at bounding box center [292, 108] width 19 height 15
type input "[DATE] 8:00AM"
click at [315, 250] on button "Done" at bounding box center [321, 249] width 33 height 18
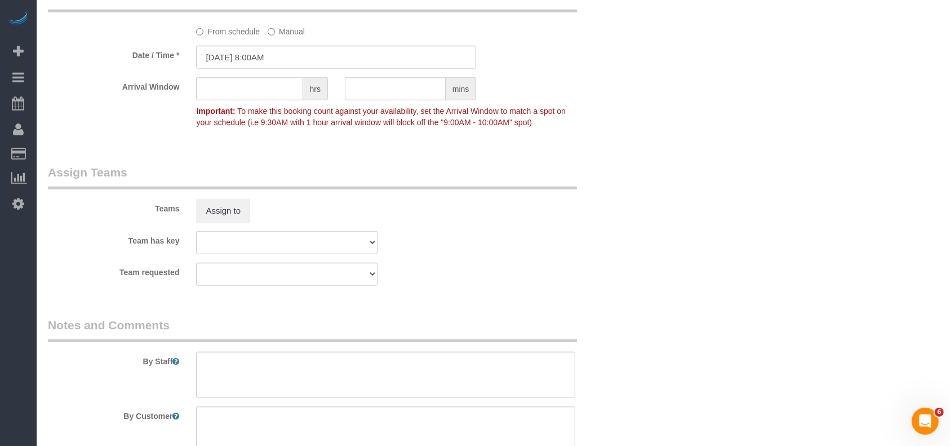
scroll to position [1162, 0]
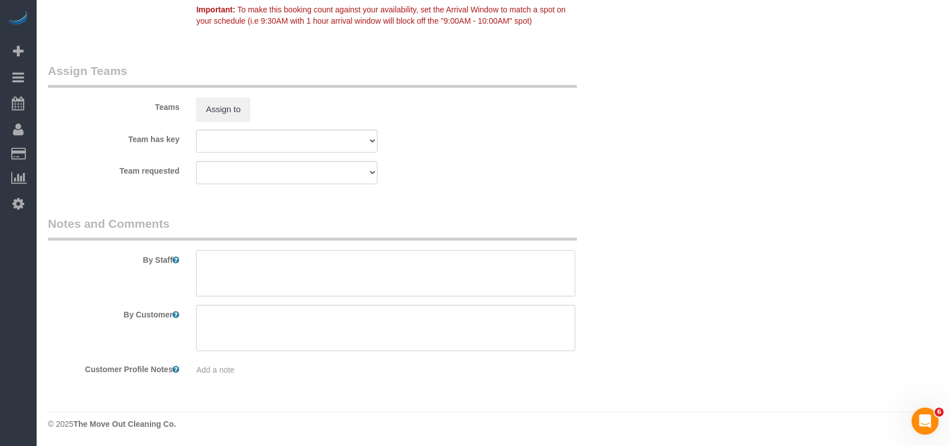
click at [276, 270] on textarea at bounding box center [385, 273] width 379 height 46
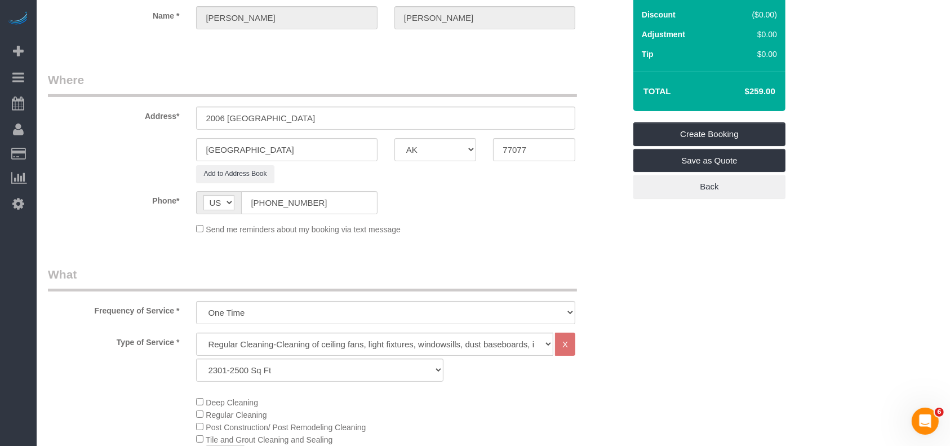
scroll to position [0, 0]
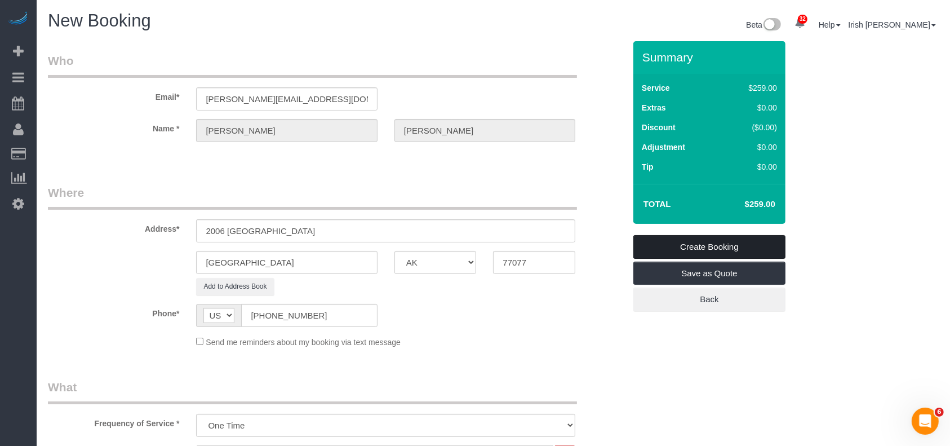
type textarea "* will open around 8-8:30am * to confirm if home needs a deep cleaning. Remodel…"
click at [670, 245] on link "Create Booking" at bounding box center [709, 247] width 152 height 24
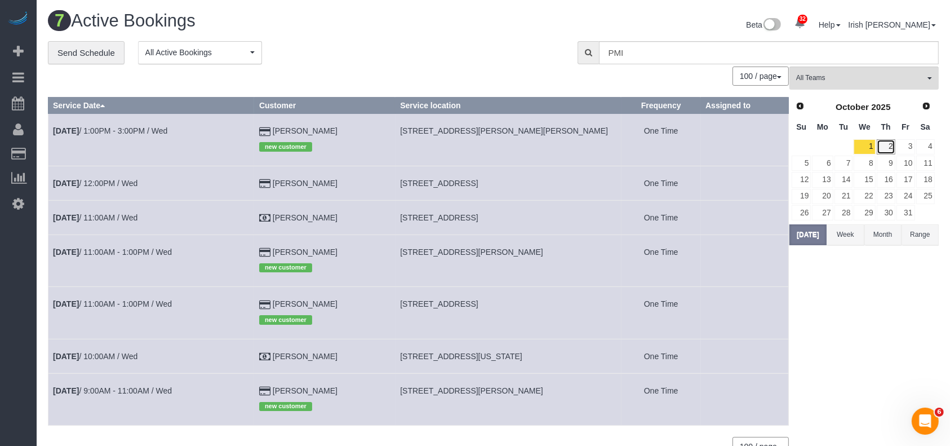
click at [888, 147] on link "2" at bounding box center [886, 146] width 19 height 15
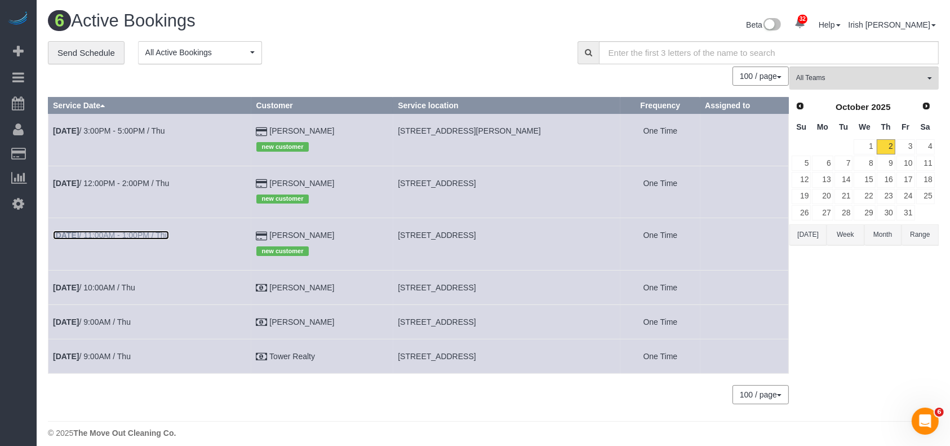
click at [135, 236] on link "[DATE] 11:00AM - 1:00PM / Thu" at bounding box center [111, 235] width 116 height 9
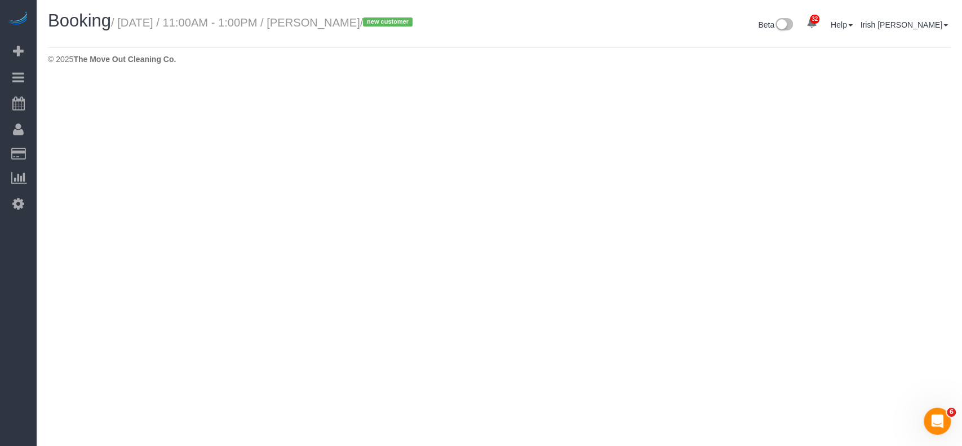
select select "[GEOGRAPHIC_DATA]"
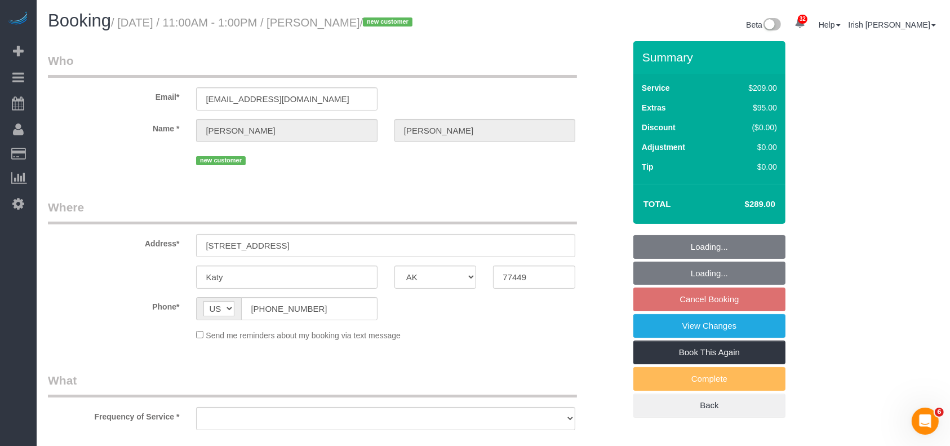
select select "string:fspay-fd25ceb7-a093-42ae-baa0-4823d816f794"
select select "object:5738"
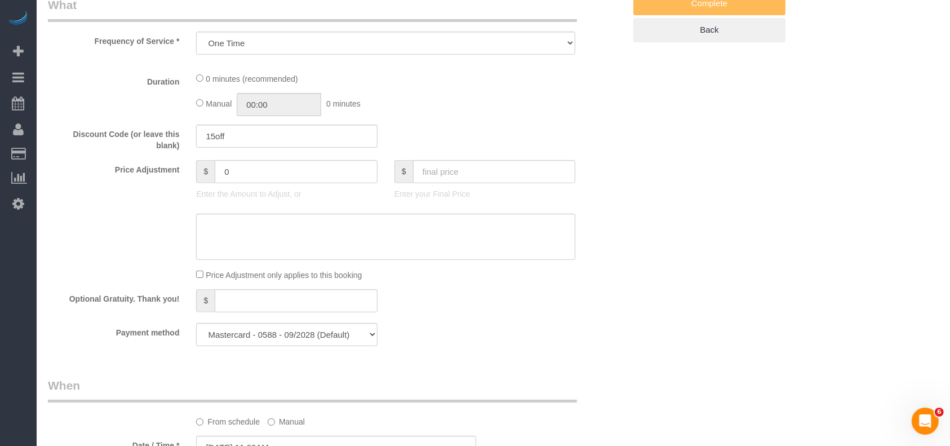
select select "3"
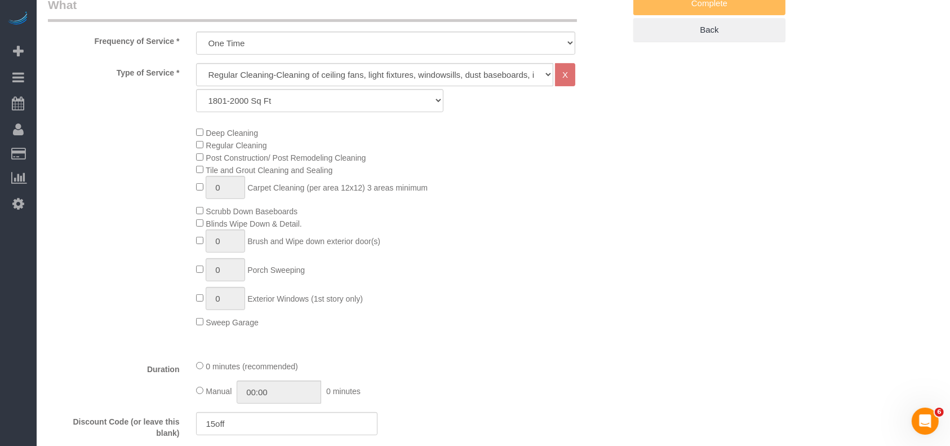
select select "object:5800"
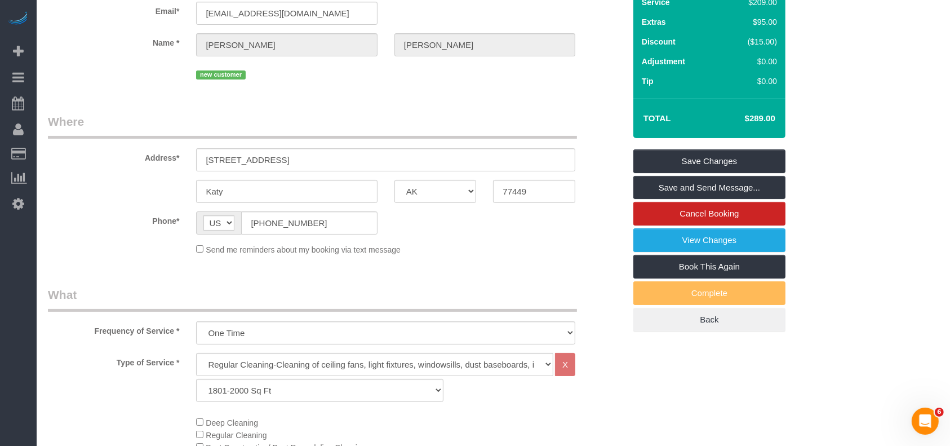
scroll to position [75, 0]
